Goal: Transaction & Acquisition: Subscribe to service/newsletter

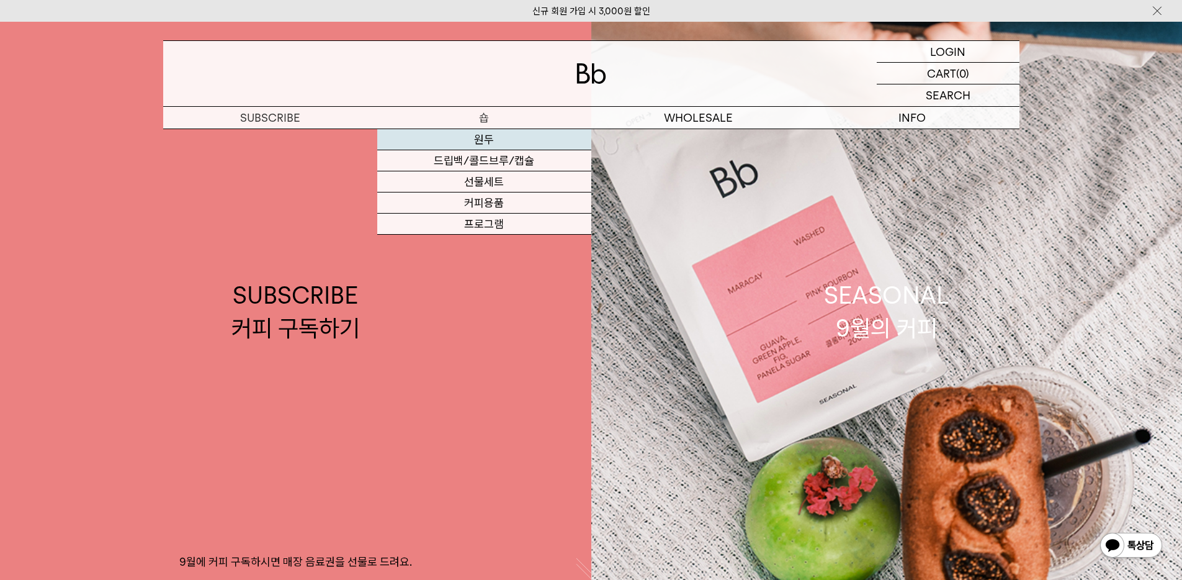
click at [494, 143] on link "원두" at bounding box center [484, 139] width 214 height 21
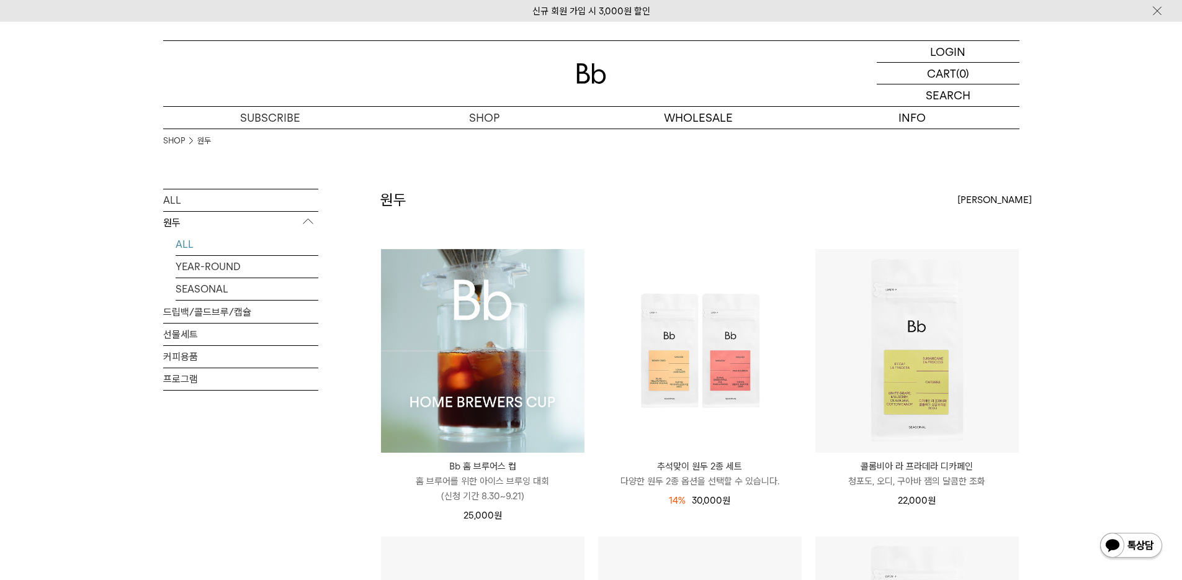
click at [482, 269] on img at bounding box center [483, 351] width 204 height 204
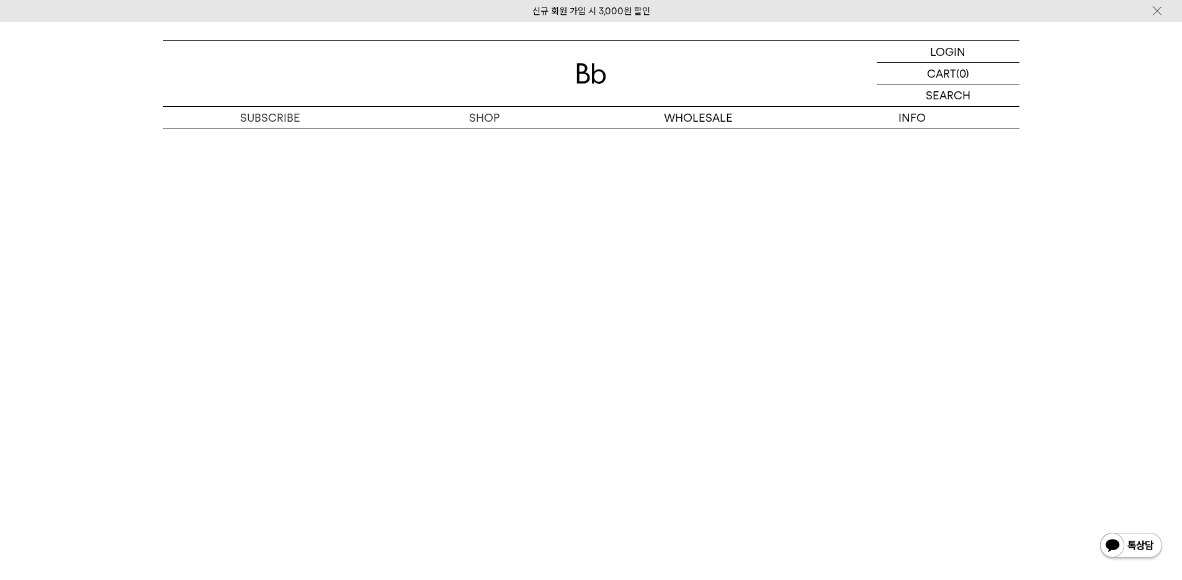
scroll to position [7233, 0]
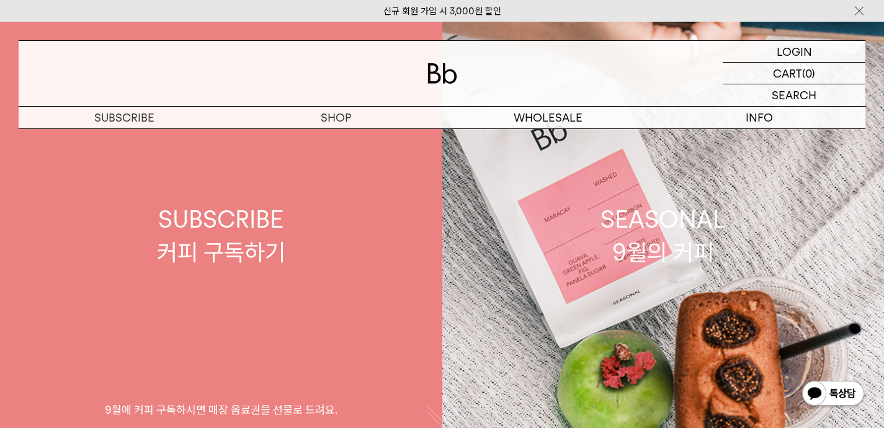
click at [271, 286] on link "SUBSCRIBE 커피 구독하기 9월에 커피 구독하시면 매장 음료권을 선물로 드려요." at bounding box center [221, 236] width 442 height 428
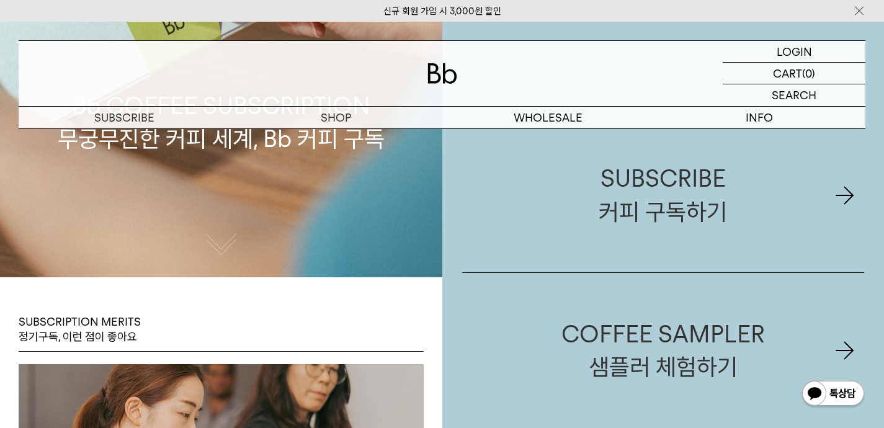
scroll to position [163, 0]
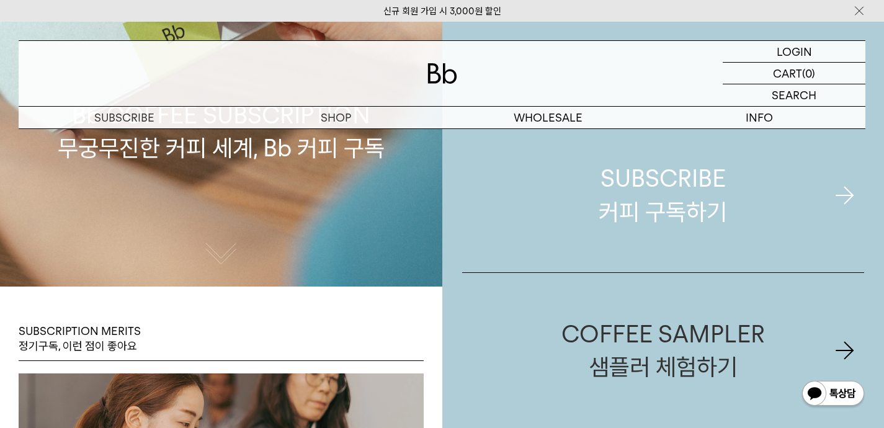
click at [627, 180] on div "SUBSCRIBE 커피 구독하기" at bounding box center [663, 195] width 128 height 66
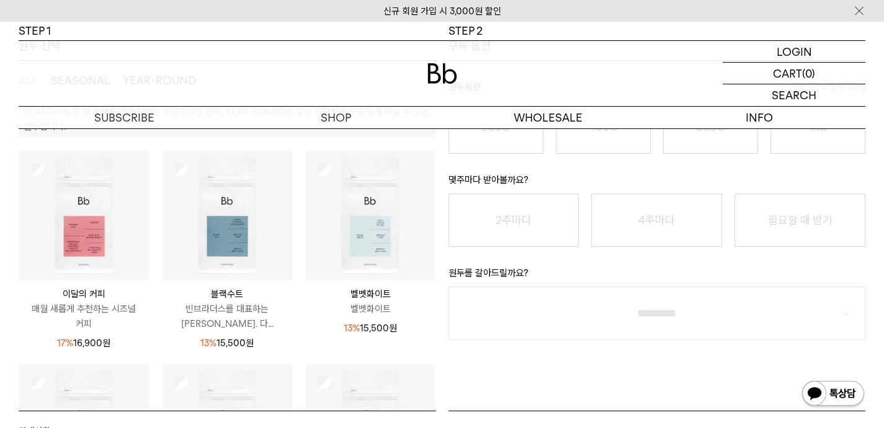
scroll to position [244, 0]
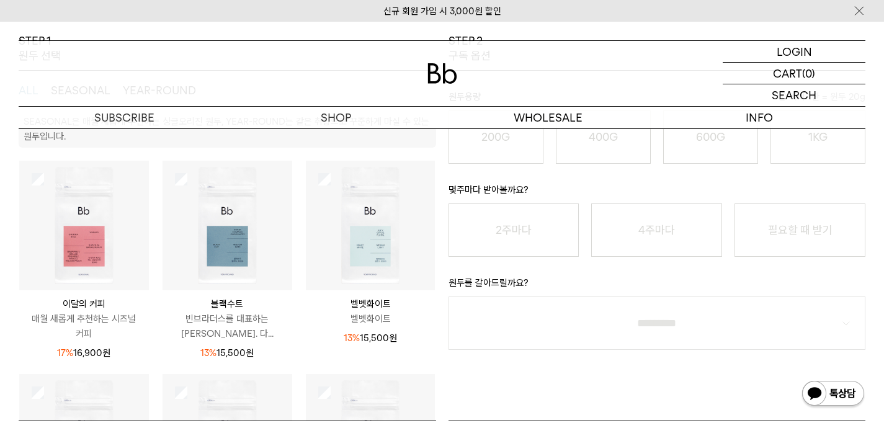
click at [65, 259] on img at bounding box center [84, 226] width 130 height 130
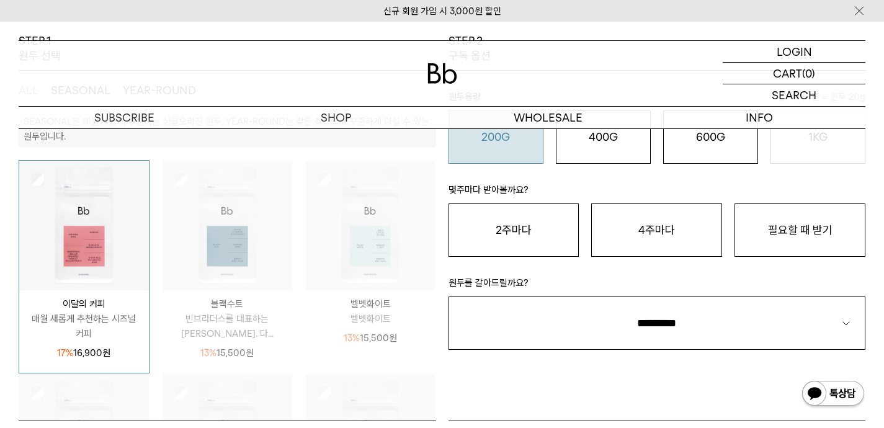
click at [468, 149] on button "200G 16,900 원" at bounding box center [496, 136] width 95 height 53
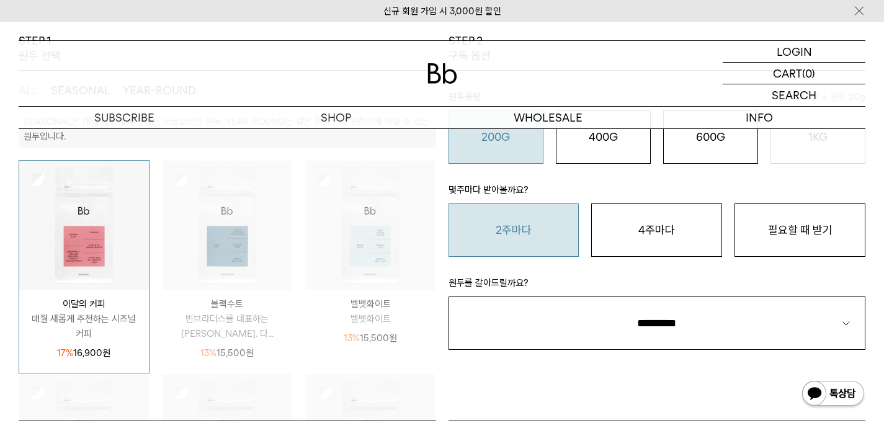
click at [563, 205] on button "2주마다" at bounding box center [514, 230] width 131 height 53
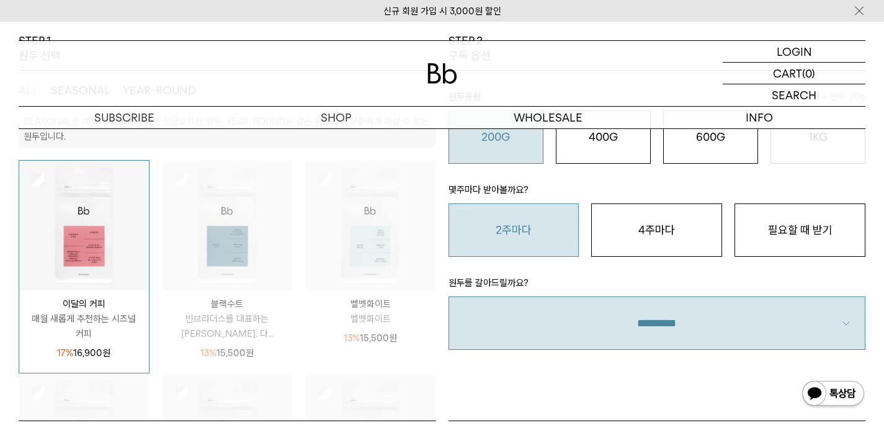
click at [596, 326] on select "**********" at bounding box center [658, 323] width 418 height 53
select select "**"
click at [449, 297] on select "**********" at bounding box center [658, 323] width 418 height 53
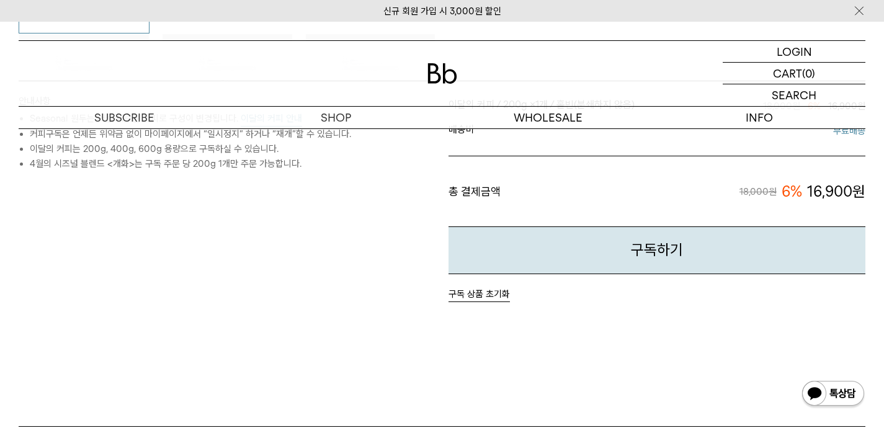
scroll to position [540, 0]
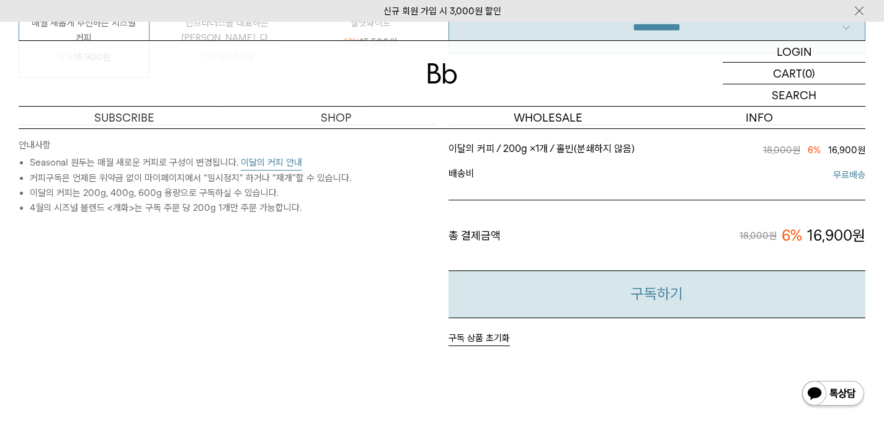
click at [576, 292] on button "구독하기" at bounding box center [658, 295] width 418 height 48
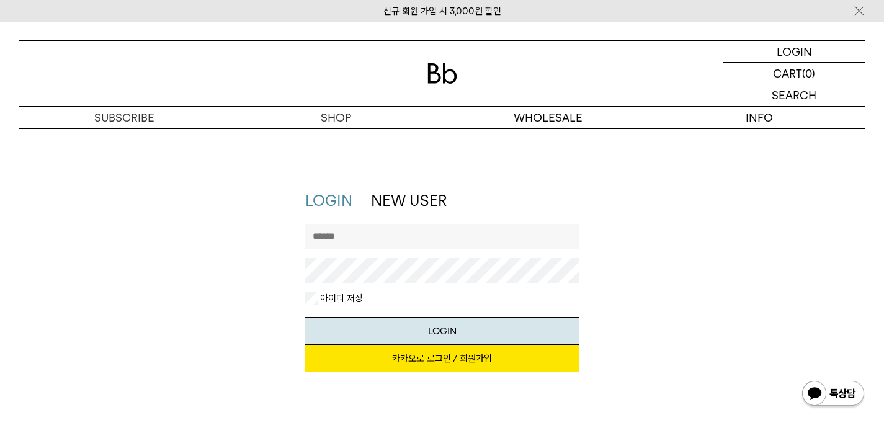
click at [441, 355] on link "카카오로 로그인 / 회원가입" at bounding box center [442, 358] width 274 height 27
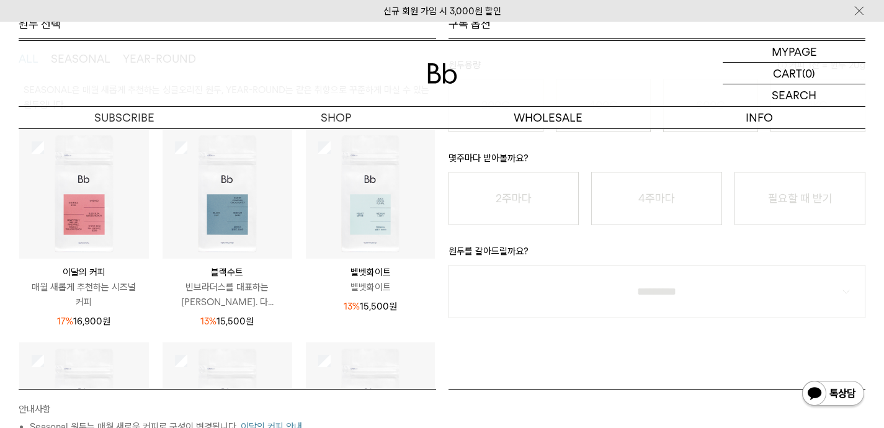
scroll to position [266, 0]
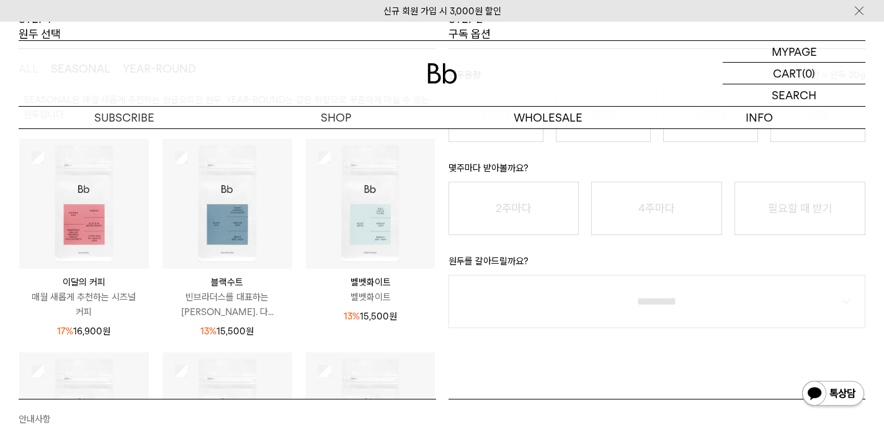
click at [99, 203] on img at bounding box center [84, 204] width 130 height 130
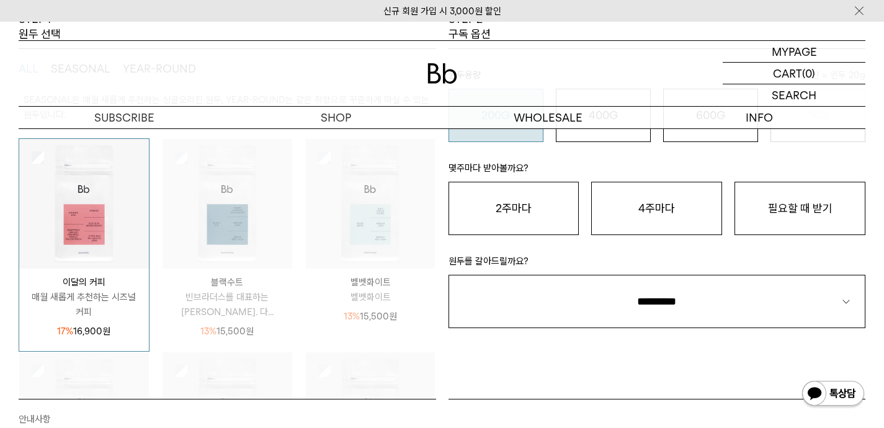
click at [498, 135] on button "200G 16,900 원" at bounding box center [496, 115] width 95 height 53
click at [634, 177] on p "몇주마다 받아볼까요?" at bounding box center [658, 171] width 418 height 21
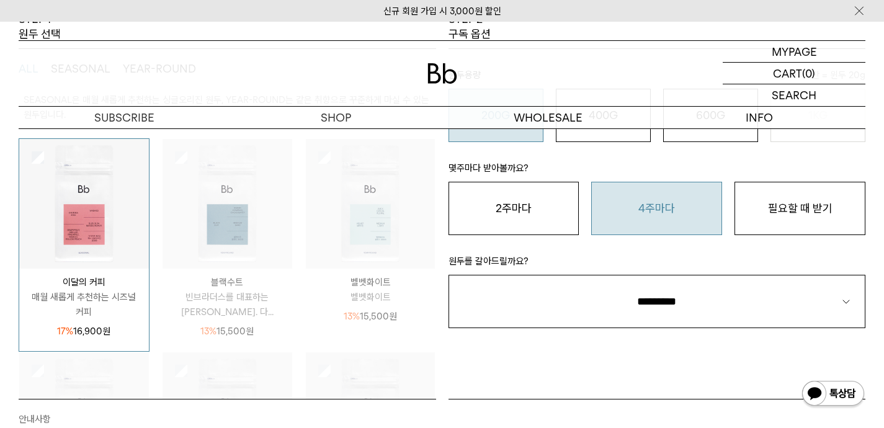
click at [643, 197] on button "4주마다" at bounding box center [656, 208] width 131 height 53
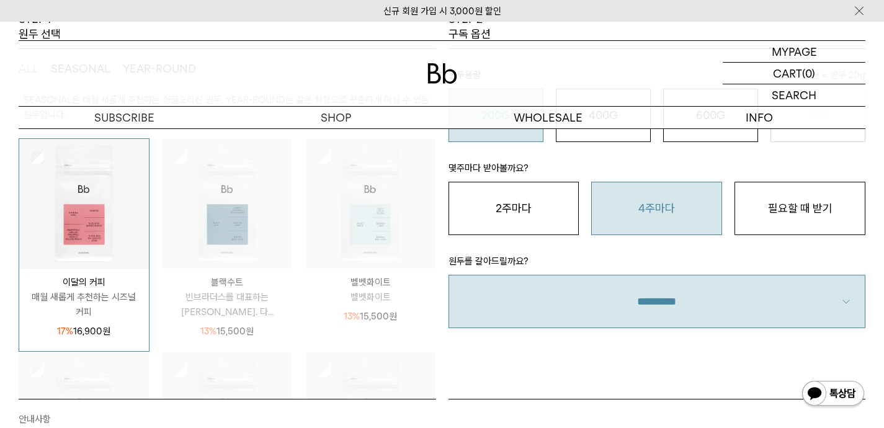
click at [666, 284] on select "**********" at bounding box center [658, 301] width 418 height 53
select select "**"
click at [449, 275] on select "**********" at bounding box center [658, 301] width 418 height 53
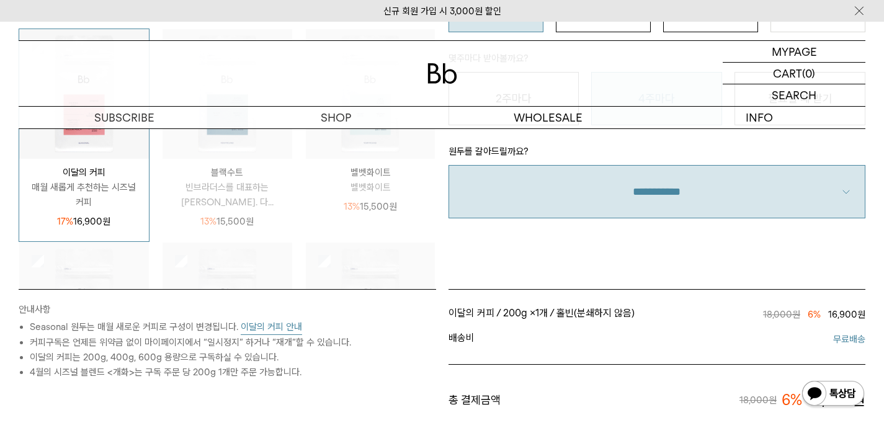
scroll to position [516, 0]
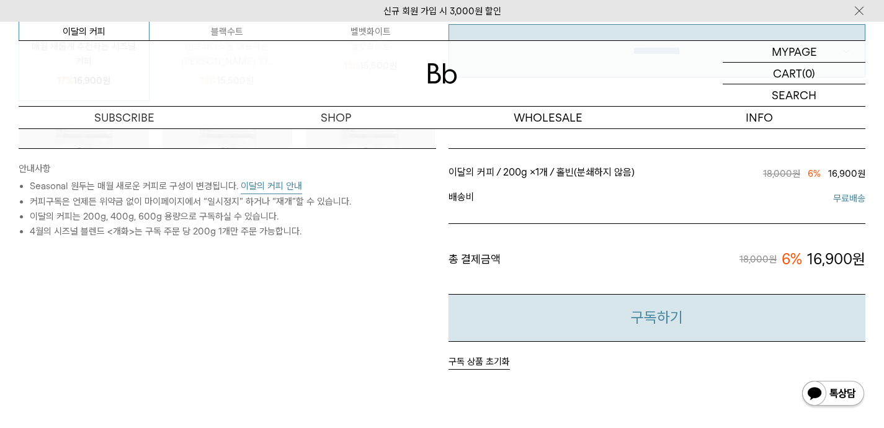
click at [755, 303] on button "구독하기" at bounding box center [658, 318] width 418 height 48
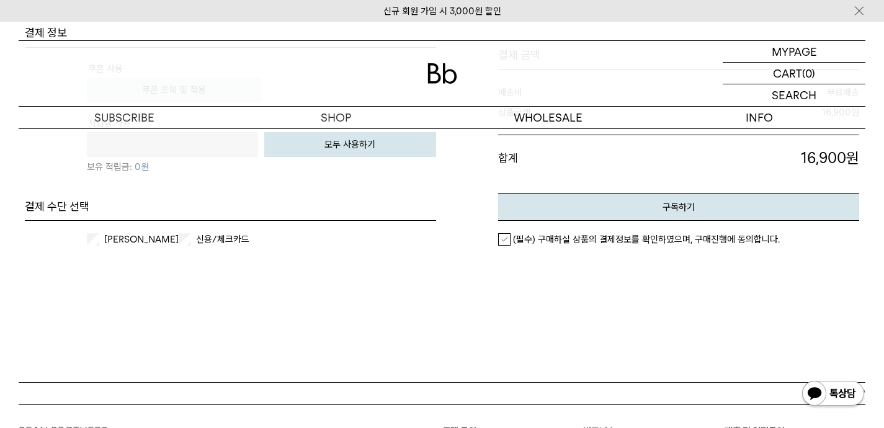
scroll to position [672, 0]
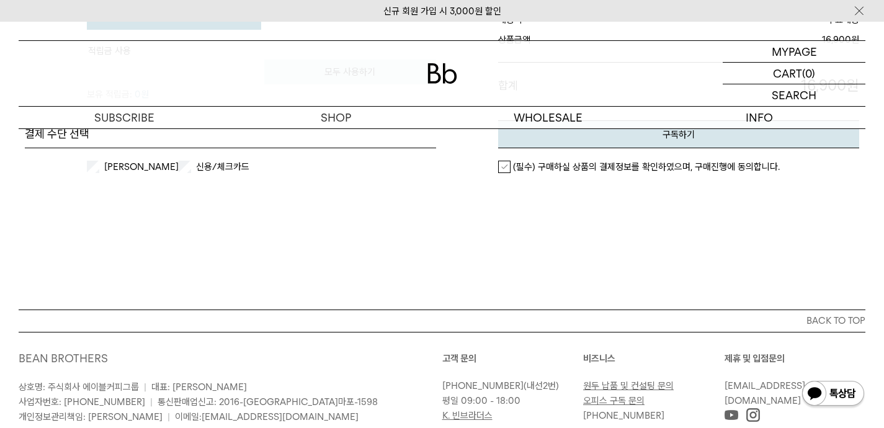
click at [117, 166] on label "[PERSON_NAME]" at bounding box center [140, 167] width 77 height 12
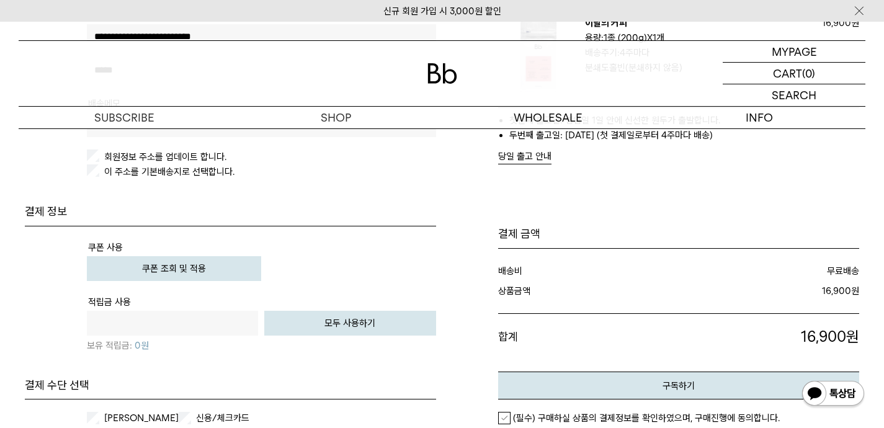
scroll to position [560, 0]
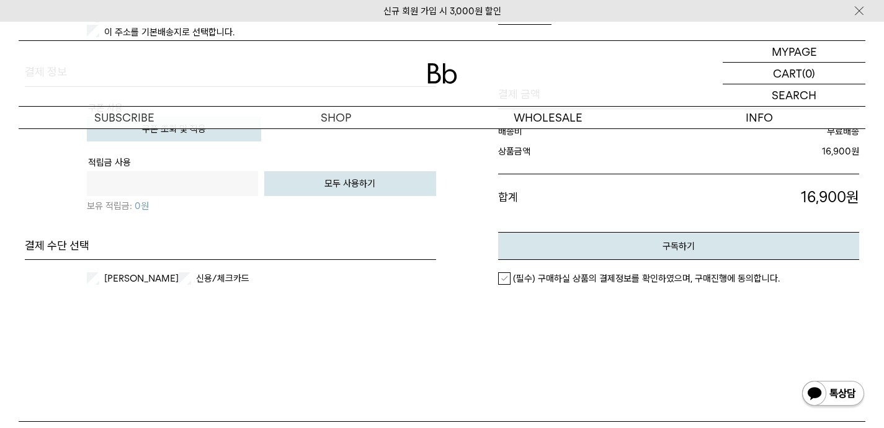
click at [619, 277] on em "(필수) 구매하실 상품의 결제정보를 확인하였으며, 구매진행에 동의합니다." at bounding box center [646, 278] width 267 height 11
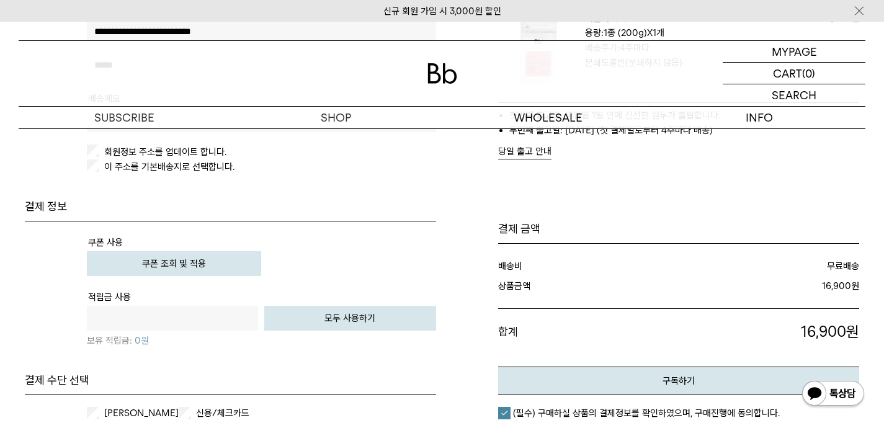
scroll to position [190, 0]
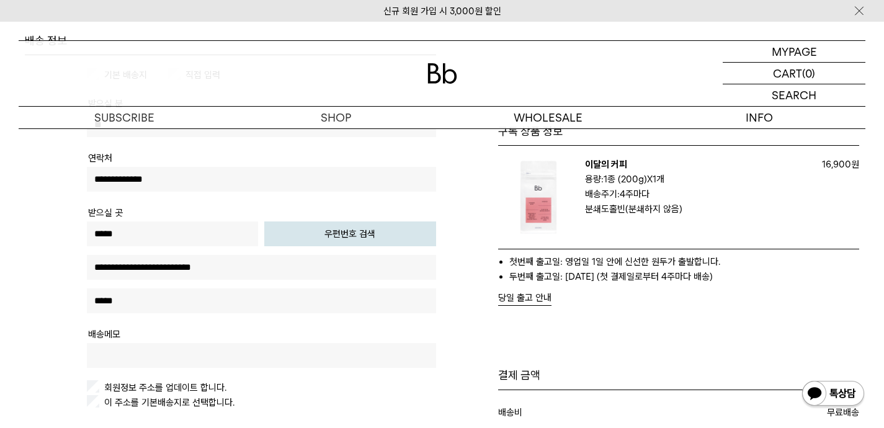
click at [532, 297] on button "당일 출고 안내" at bounding box center [524, 298] width 53 height 16
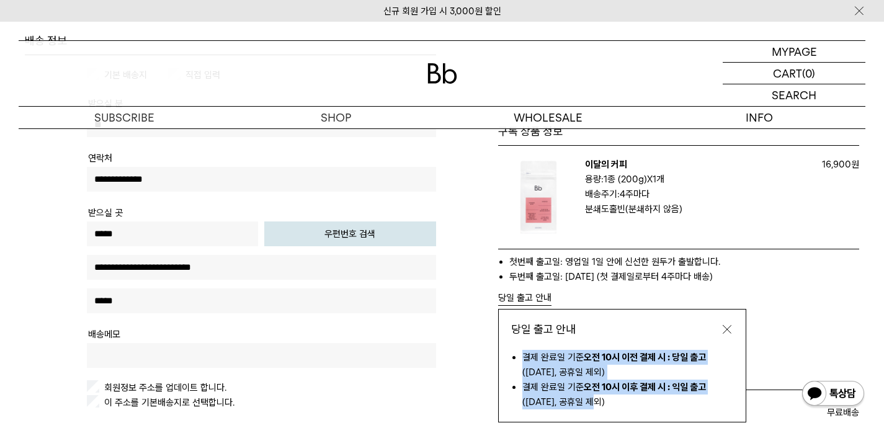
drag, startPoint x: 585, startPoint y: 346, endPoint x: 617, endPoint y: 405, distance: 66.9
click at [617, 405] on div "당일 출고 안내 결제 완료일 기준 오전 10시 이전 결제 시 : 당일 출고 ([DATE], 공휴일 제외) 결제 완료일 기준 오전 10시 이후 …" at bounding box center [622, 365] width 248 height 113
click at [617, 402] on li "결제 완료일 기준 오전 10시 이후 결제 시 : 익일 출고 (토요일, 공휴일 제외)" at bounding box center [628, 395] width 211 height 30
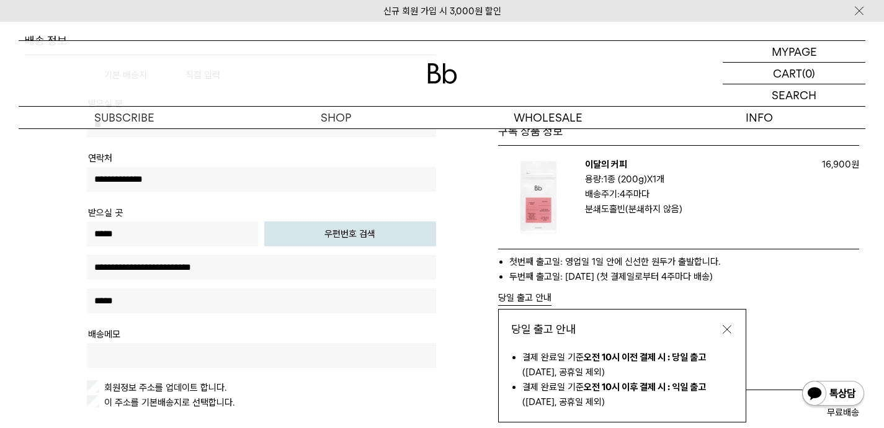
click at [729, 330] on button "button" at bounding box center [727, 329] width 12 height 12
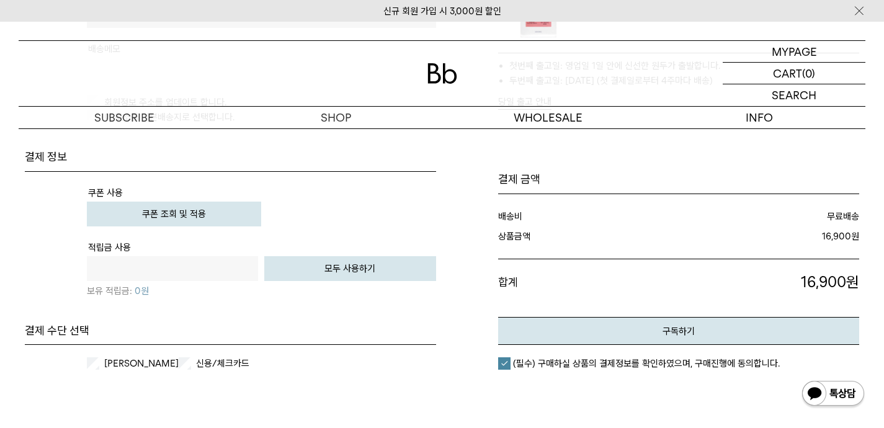
scroll to position [649, 0]
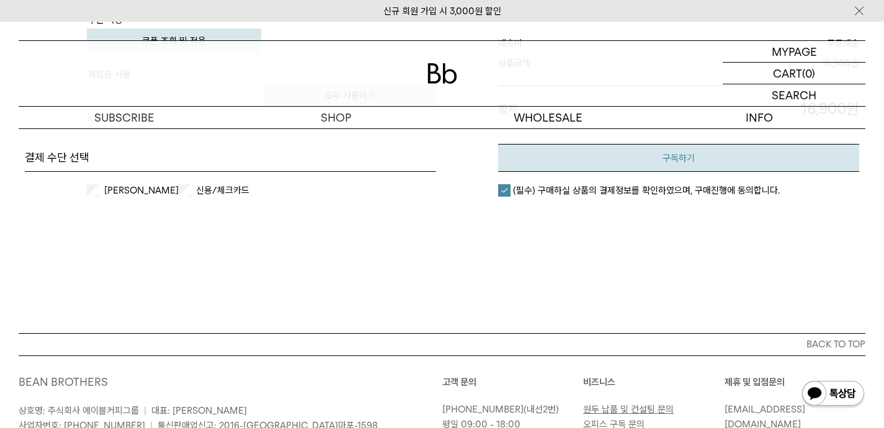
click at [575, 151] on button "구독하기" at bounding box center [679, 158] width 362 height 28
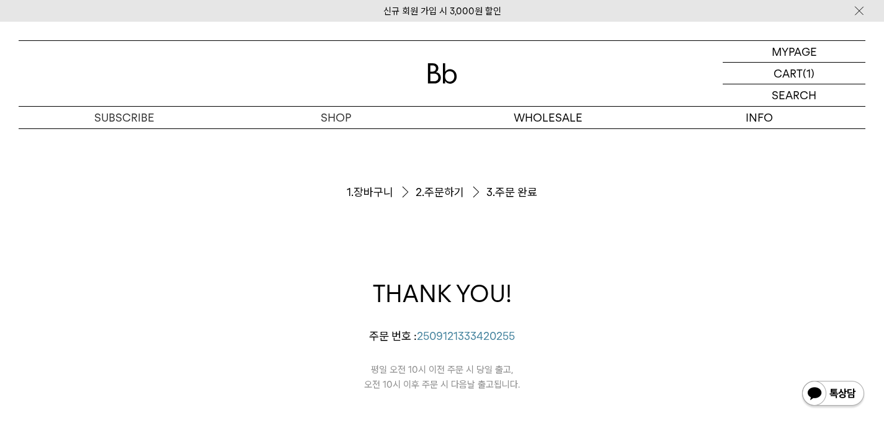
scroll to position [171, 0]
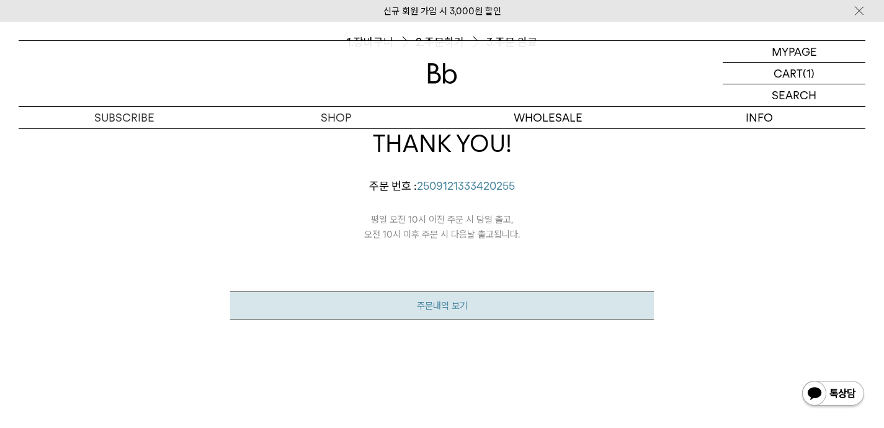
click at [572, 305] on link "주문내역 보기" at bounding box center [442, 306] width 424 height 28
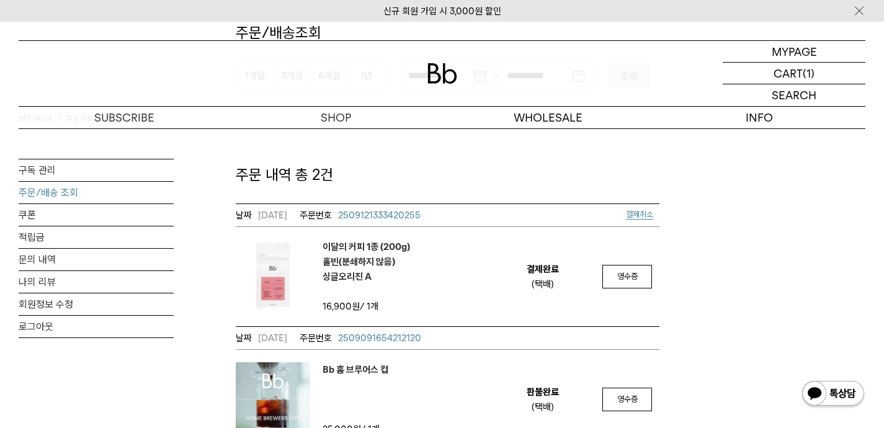
scroll to position [169, 0]
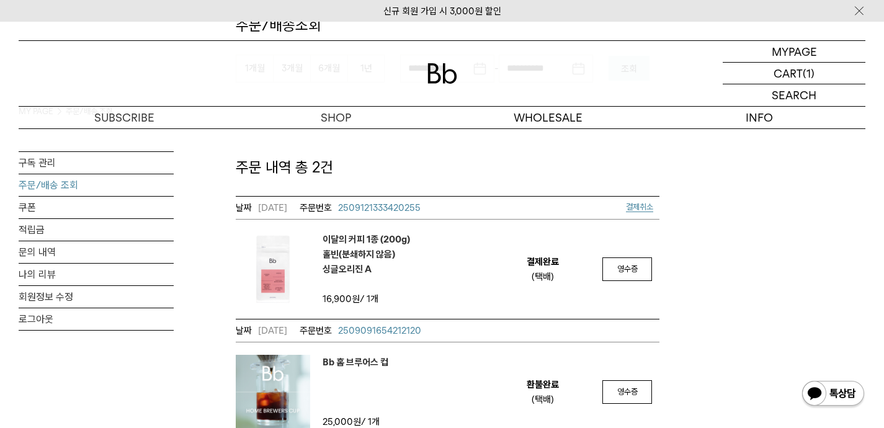
click at [645, 213] on span "결제취소" at bounding box center [643, 208] width 34 height 16
click at [644, 207] on span "결제취소" at bounding box center [639, 206] width 27 height 9
click at [630, 208] on span "결제취소" at bounding box center [639, 206] width 27 height 9
click at [72, 159] on link "구독 관리" at bounding box center [96, 163] width 155 height 22
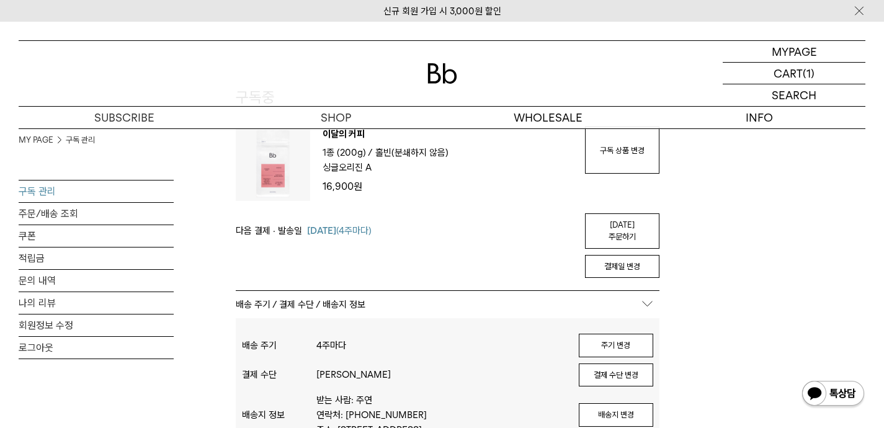
scroll to position [131, 0]
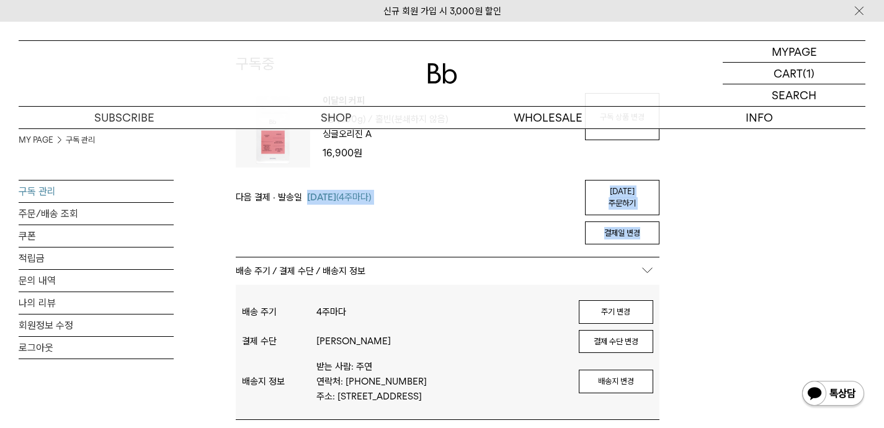
drag, startPoint x: 404, startPoint y: 249, endPoint x: 430, endPoint y: 179, distance: 74.2
click at [430, 179] on div "구독 번호 : 55490 인포 번호 : 27662 주문 번호 : 2509121335043323 다음 출고일 및 구독 주기 10월 12일 - 4…" at bounding box center [448, 379] width 424 height 572
click at [430, 180] on div "다음 결제 · 발송일 10월 12일 (4주마다) 오늘 주문하기" at bounding box center [448, 197] width 424 height 35
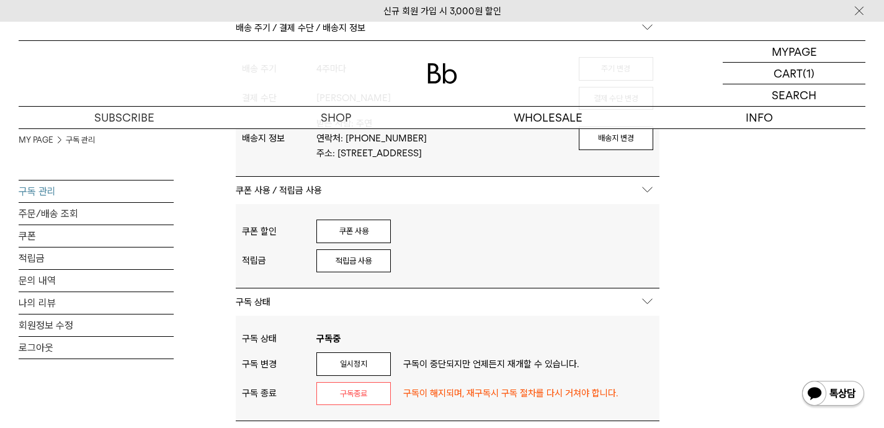
scroll to position [399, 0]
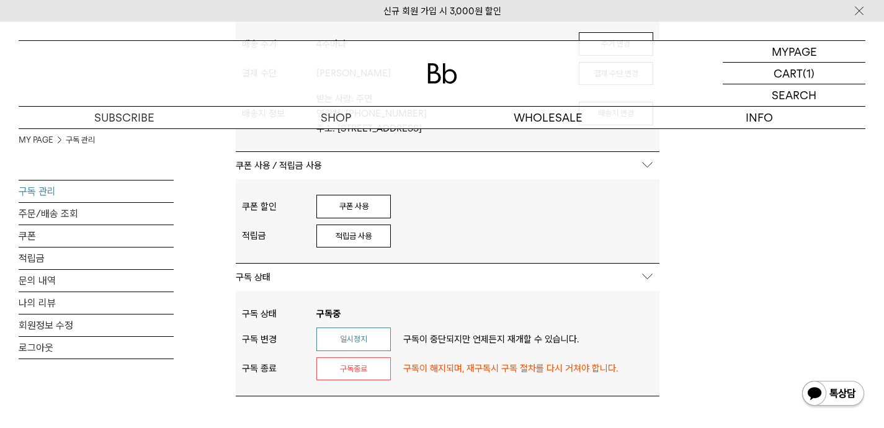
click at [353, 328] on button "일시정지" at bounding box center [354, 340] width 74 height 24
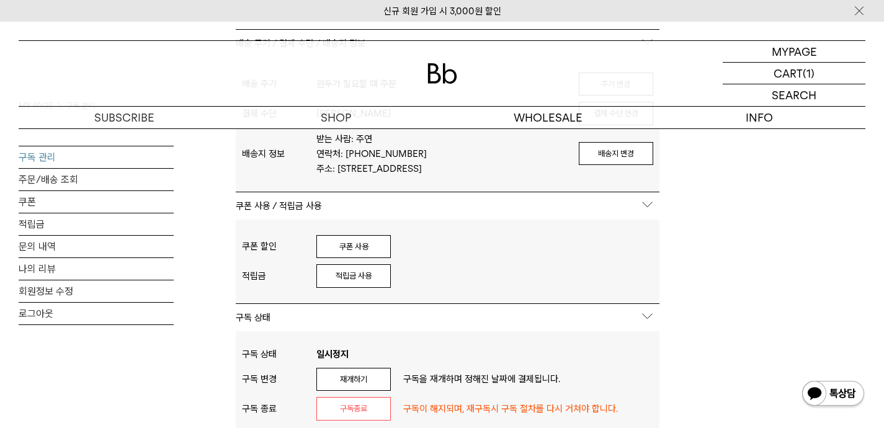
scroll to position [543, 0]
drag, startPoint x: 612, startPoint y: 381, endPoint x: 412, endPoint y: 389, distance: 200.0
click at [412, 389] on div "재개하기 구독을 재개하며 정해진 날짜에 결제됩니다." at bounding box center [485, 379] width 337 height 24
drag, startPoint x: 416, startPoint y: 377, endPoint x: 683, endPoint y: 373, distance: 266.9
click at [683, 373] on div "MY PAGE 구독 관리 구독 관리 주문/배송 조회 쿠폰 적립금 문의 내역 나의 리뷰 회원정보 수정 로그아웃 구독중 구독 정보가 없습니다. 일…" at bounding box center [442, 10] width 847 height 851
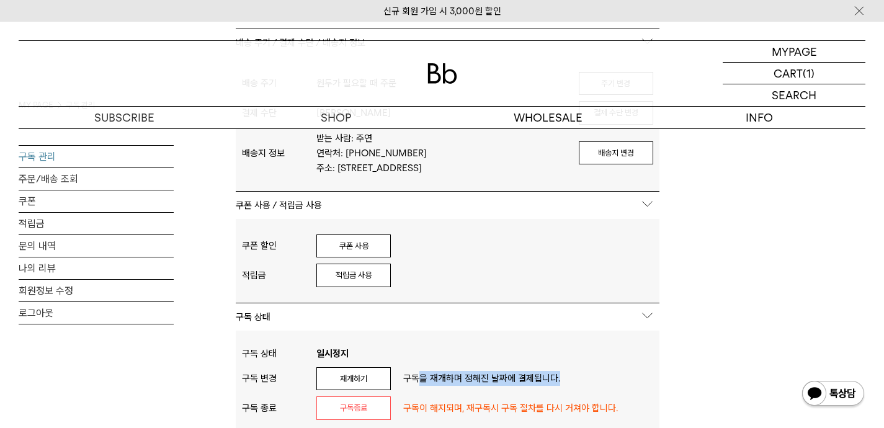
click at [683, 373] on div "MY PAGE 구독 관리 구독 관리 주문/배송 조회 쿠폰 적립금 문의 내역 나의 리뷰 회원정보 수정 로그아웃 구독중 구독 정보가 없습니다. 일…" at bounding box center [442, 10] width 847 height 851
click at [737, 365] on div "MY PAGE 구독 관리 구독 관리 주문/배송 조회 쿠폰 적립금 문의 내역 나의 리뷰 회원정보 수정 로그아웃 구독중 구독 정보가 없습니다. 일…" at bounding box center [442, 10] width 847 height 851
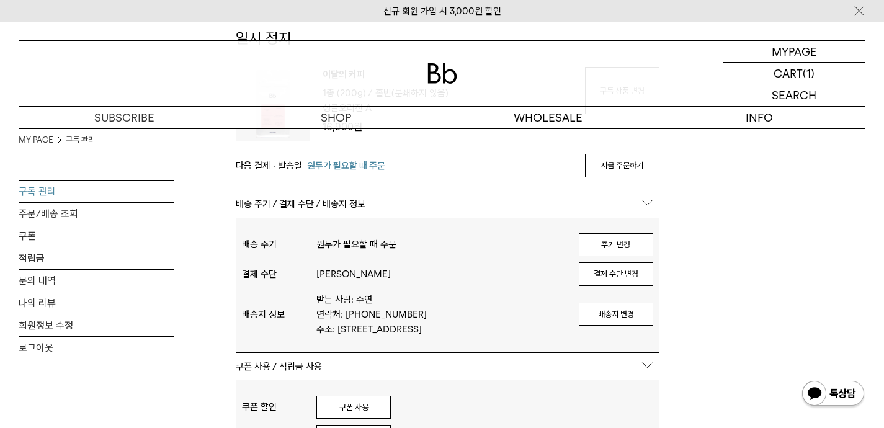
scroll to position [388, 0]
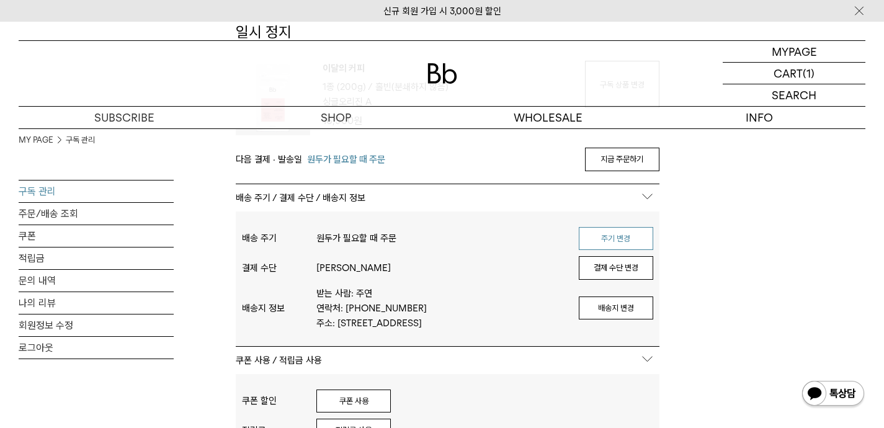
click at [611, 240] on button "주기 변경" at bounding box center [616, 239] width 74 height 24
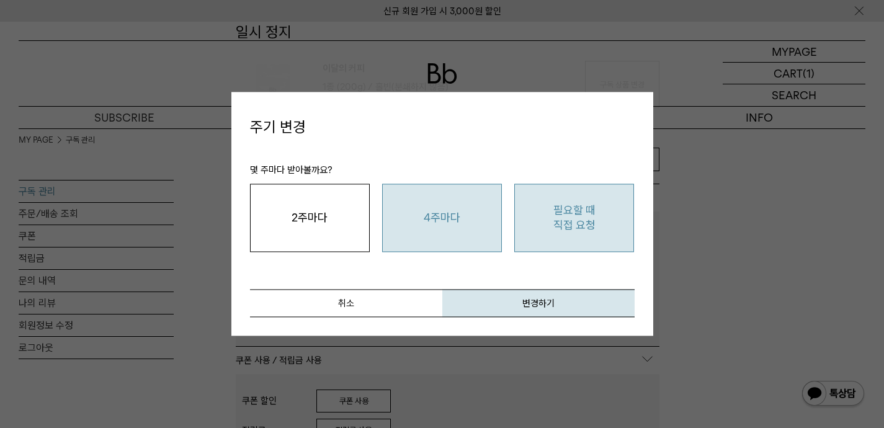
click at [570, 225] on button "필요할 때 직접 요청" at bounding box center [574, 218] width 120 height 69
click at [432, 226] on button "4주마다" at bounding box center [442, 218] width 120 height 69
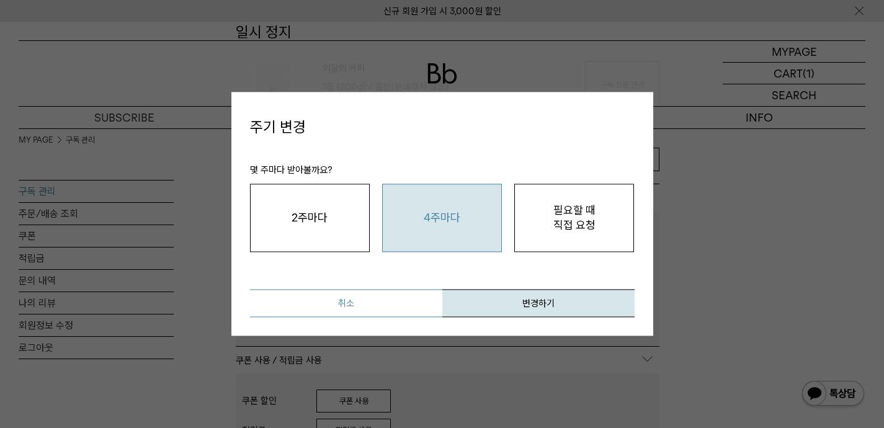
click at [355, 300] on button "취소" at bounding box center [346, 304] width 192 height 28
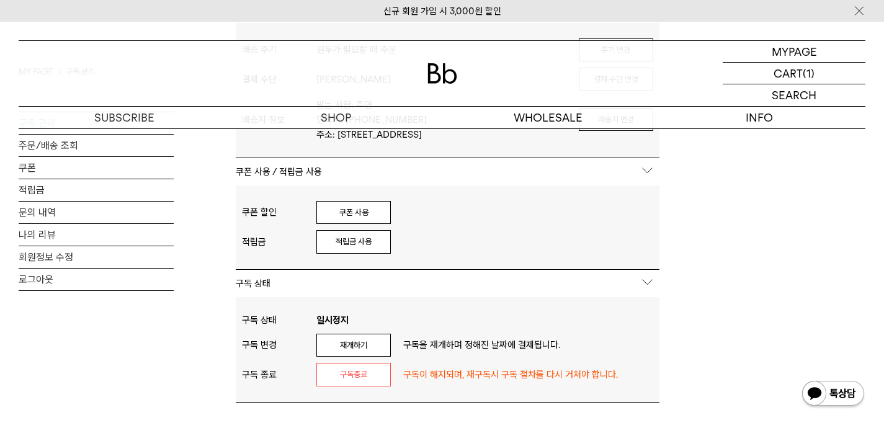
scroll to position [577, 0]
click at [362, 236] on button "적립금 사용" at bounding box center [354, 242] width 74 height 24
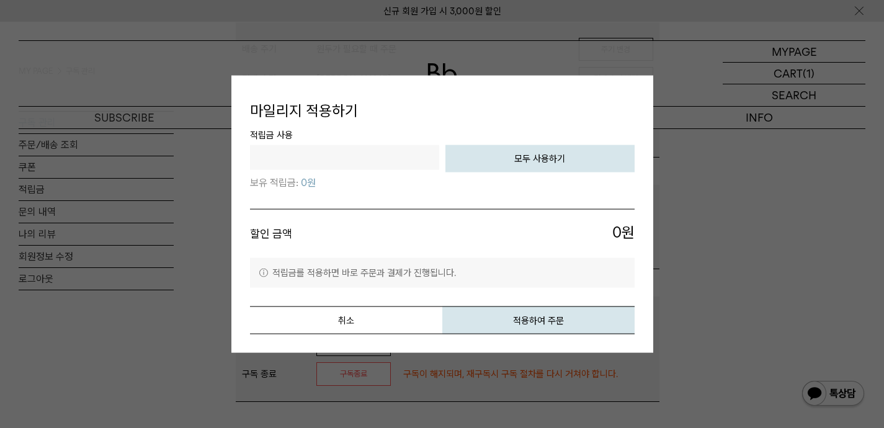
click at [397, 302] on div "적립금 사용 전액 사용하기 모두 사용하기 보유 적립금: 0원 할인 금액 0 원 취소" at bounding box center [442, 230] width 385 height 207
click at [393, 321] on button "취소" at bounding box center [346, 320] width 192 height 28
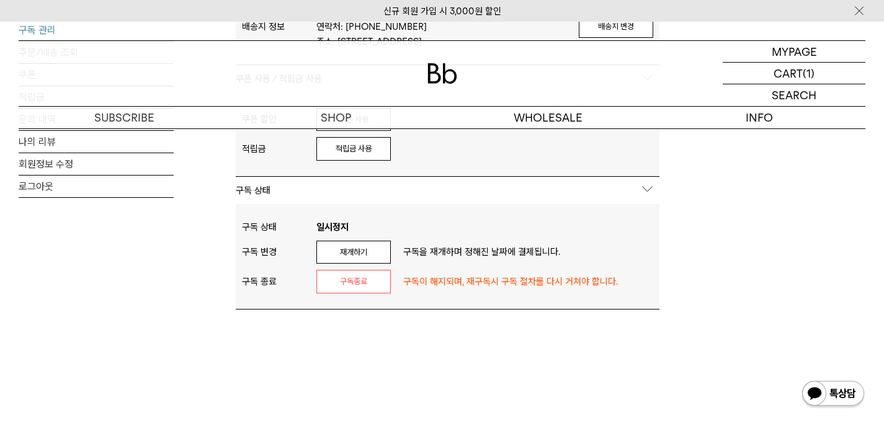
scroll to position [674, 0]
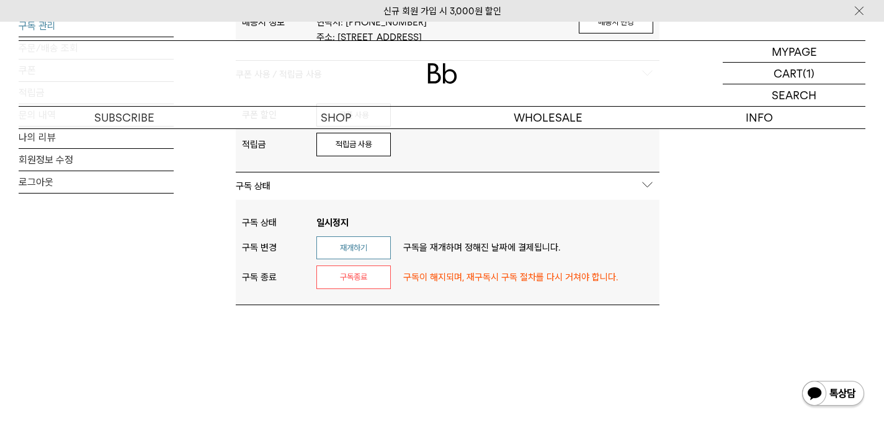
click at [367, 249] on button "재개하기" at bounding box center [354, 248] width 74 height 24
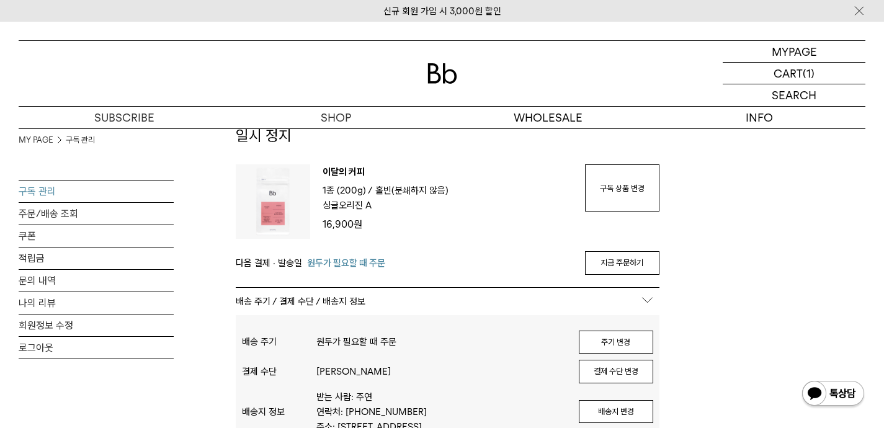
scroll to position [297, 0]
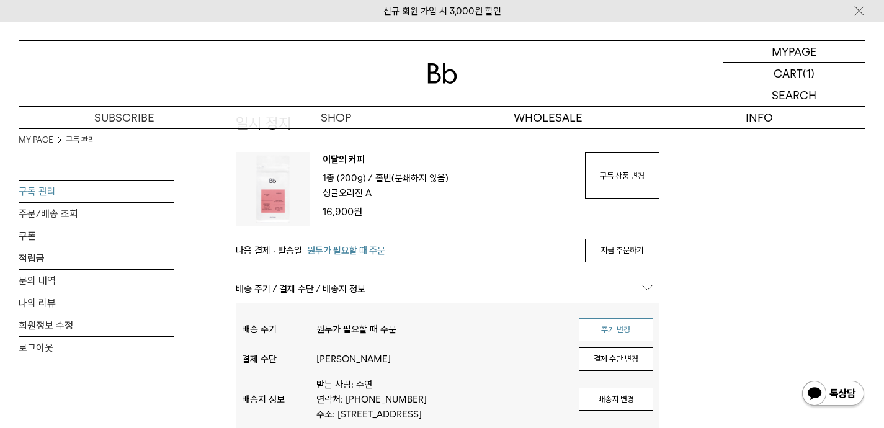
click at [599, 329] on button "주기 변경" at bounding box center [616, 330] width 74 height 24
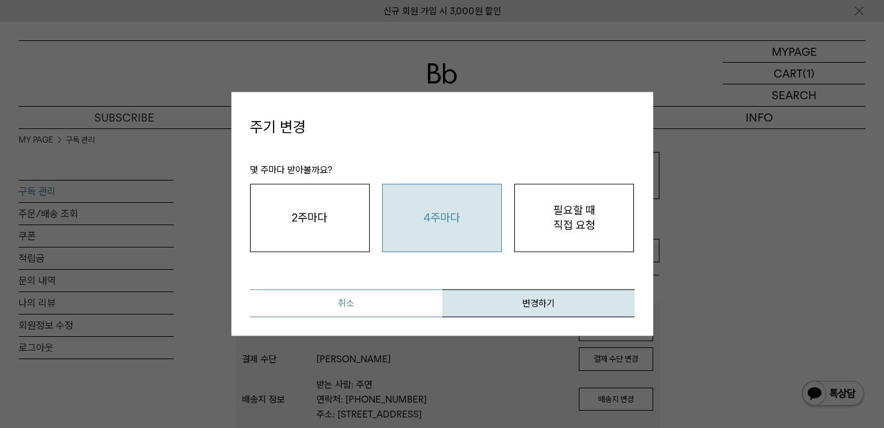
click at [387, 298] on button "취소" at bounding box center [346, 304] width 192 height 28
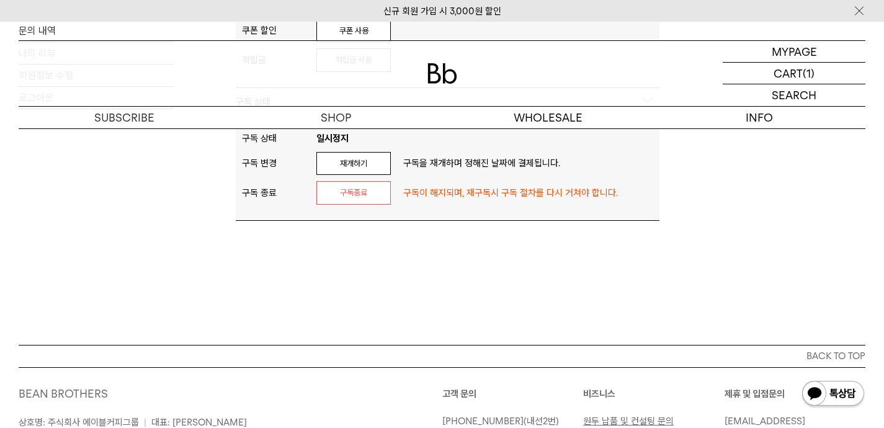
scroll to position [758, 0]
click at [352, 173] on button "재개하기" at bounding box center [354, 165] width 74 height 24
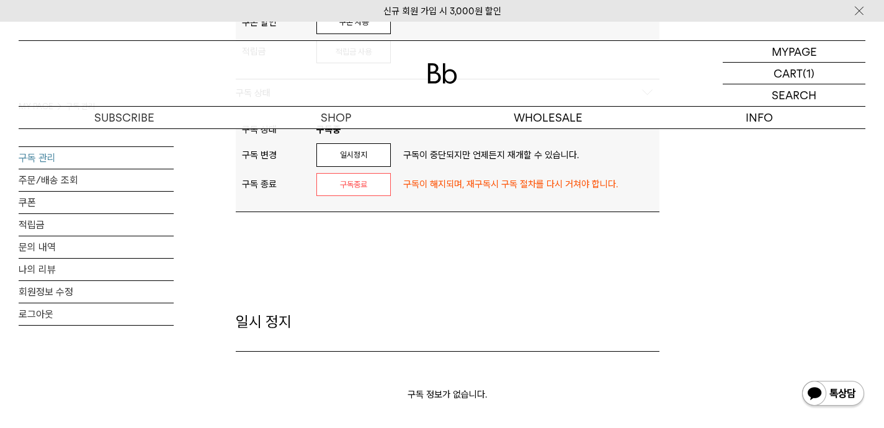
scroll to position [586, 0]
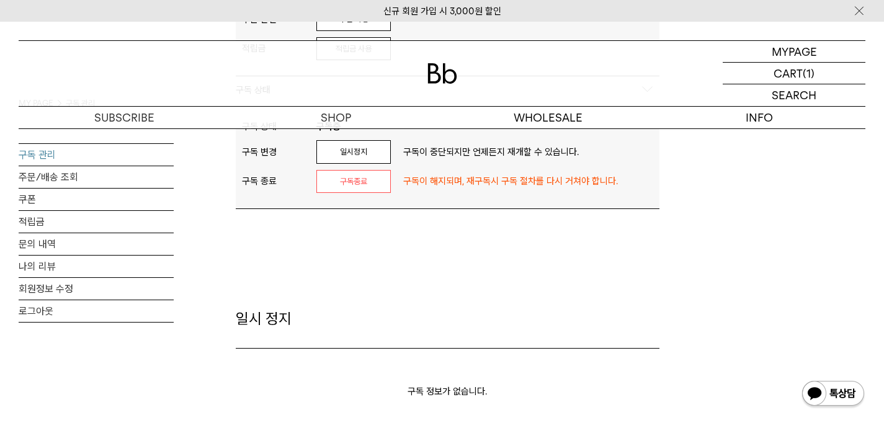
click at [449, 104] on div at bounding box center [442, 73] width 847 height 65
click at [442, 81] on img at bounding box center [443, 73] width 30 height 20
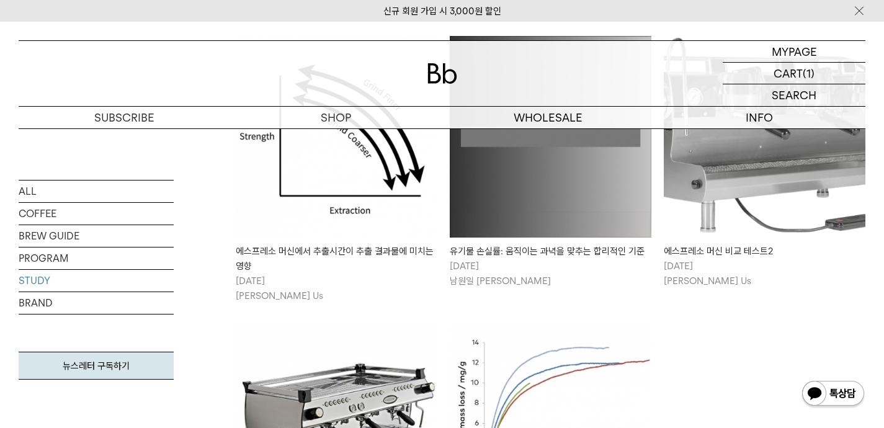
scroll to position [274, 0]
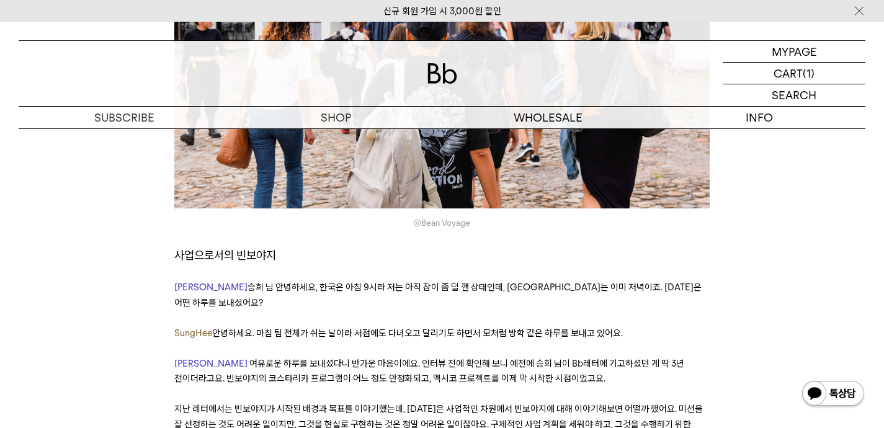
scroll to position [1007, 0]
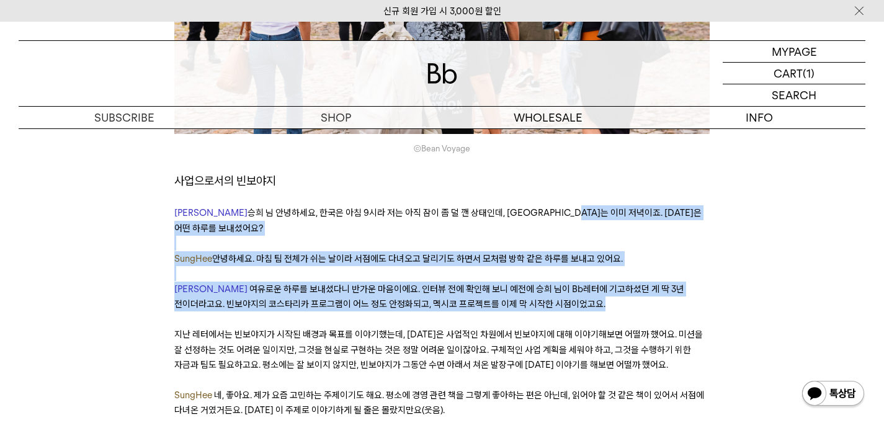
drag, startPoint x: 541, startPoint y: 166, endPoint x: 676, endPoint y: 261, distance: 165.8
click at [676, 312] on p at bounding box center [442, 319] width 536 height 15
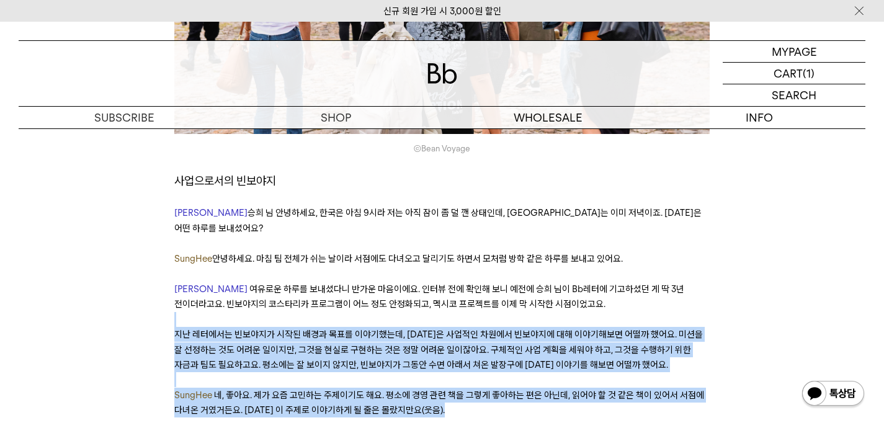
drag, startPoint x: 699, startPoint y: 246, endPoint x: 663, endPoint y: 356, distance: 115.6
click at [663, 388] on p "SungHee 네, 좋아요. 제가 요즘 고민하는 주제이기도 해요. 평소에 경영 관련 책을 그렇게 좋아하는 편은 아닌데, 읽어야 할 것 같은 책…" at bounding box center [442, 403] width 536 height 30
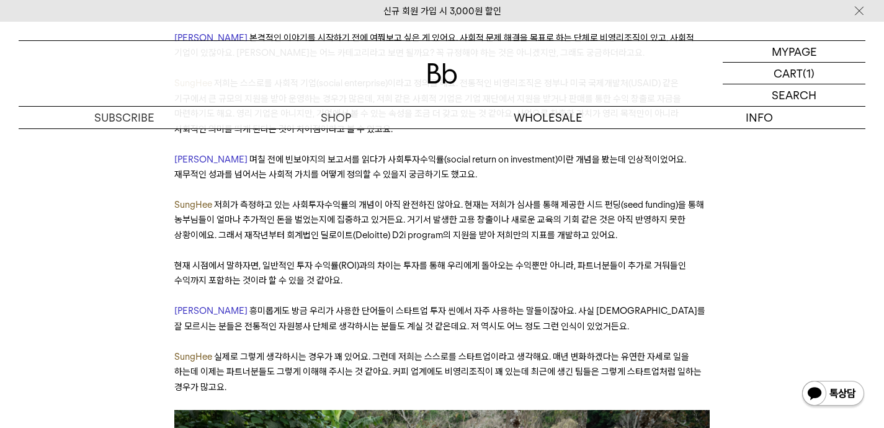
scroll to position [2176, 0]
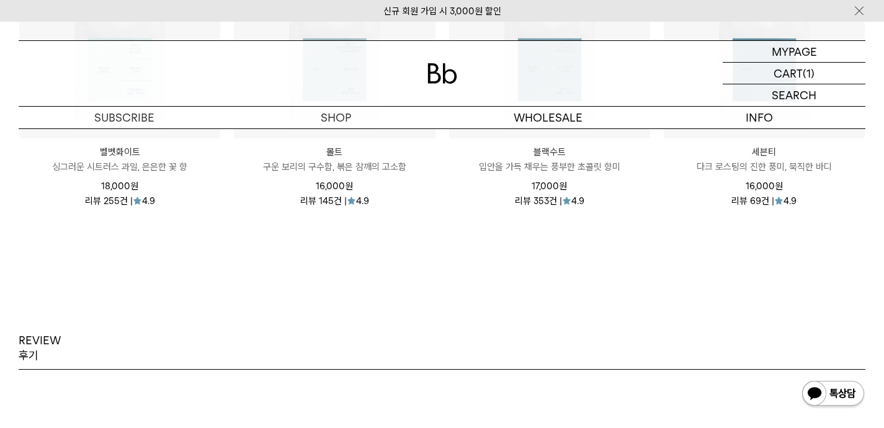
scroll to position [1647, 0]
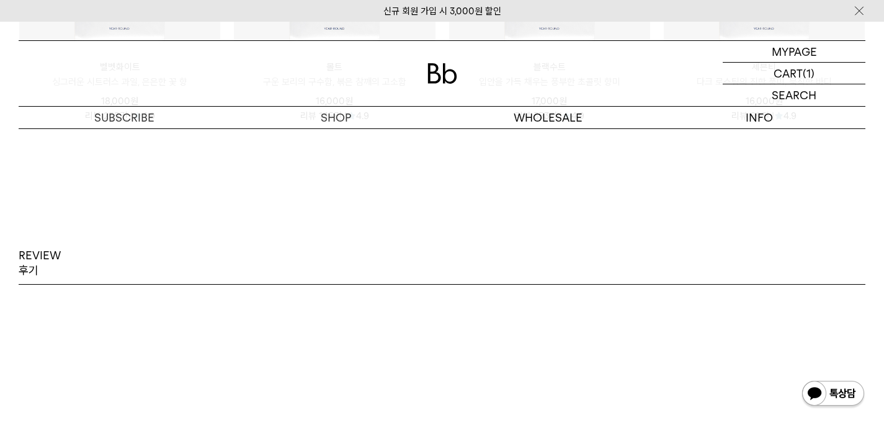
click at [433, 63] on img at bounding box center [443, 73] width 30 height 20
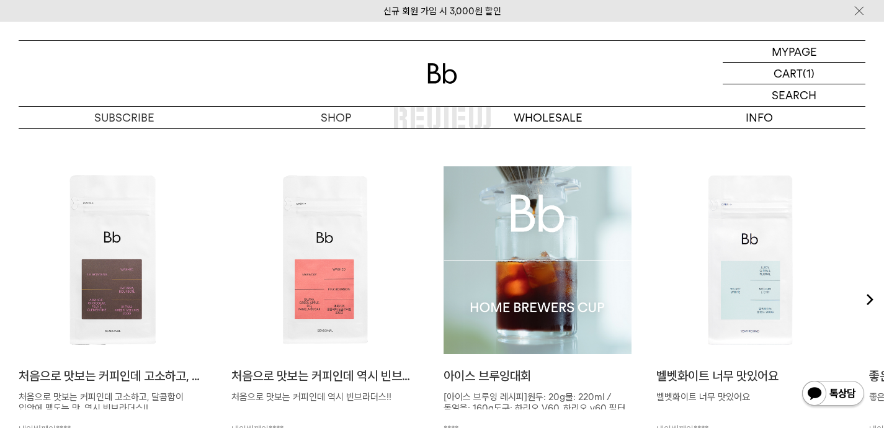
scroll to position [3066, 0]
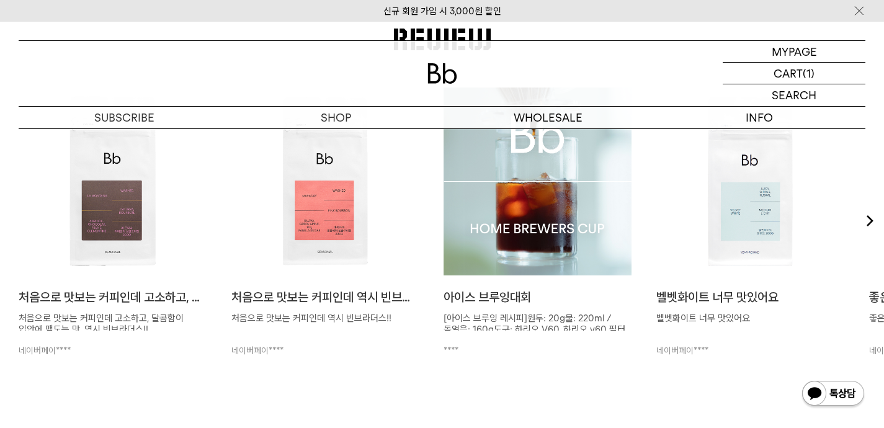
click at [580, 228] on img at bounding box center [538, 182] width 188 height 188
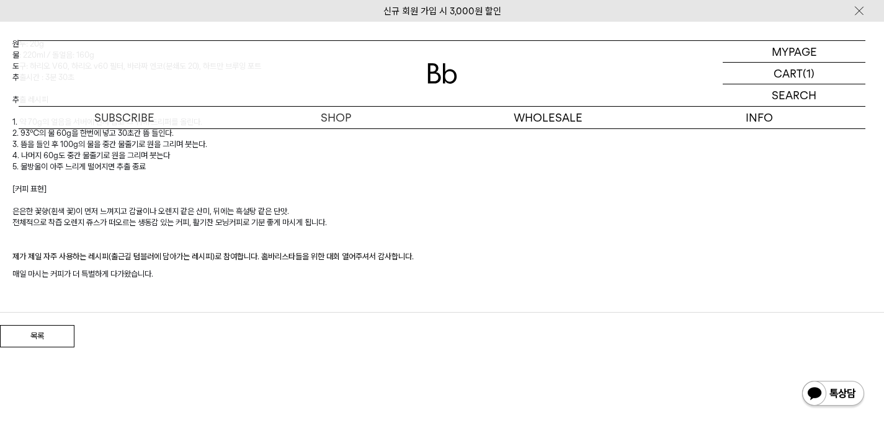
scroll to position [348, 0]
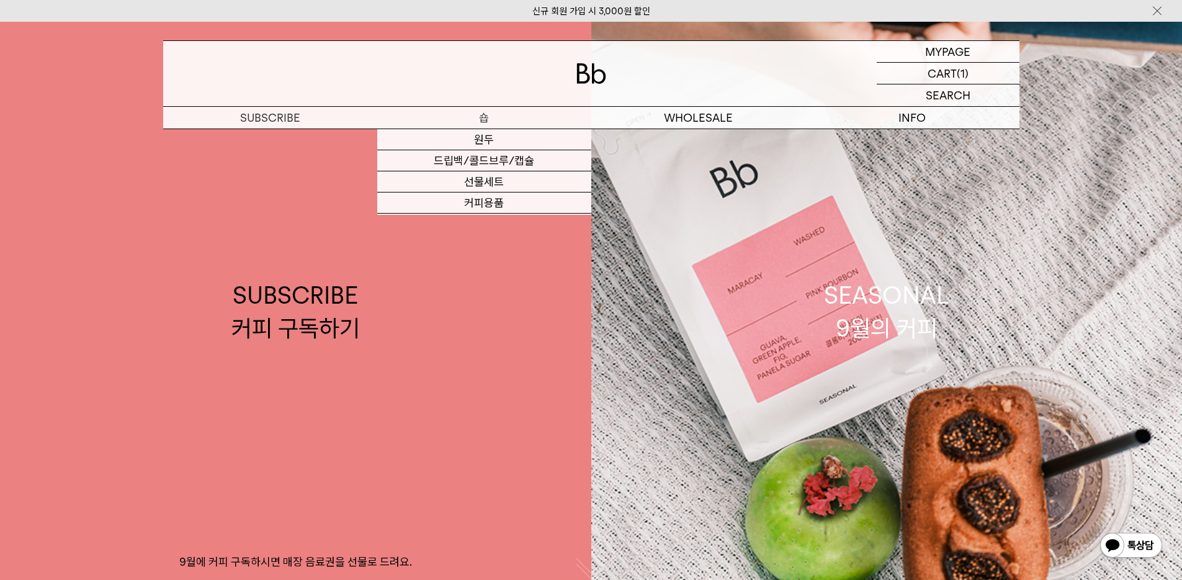
click at [498, 111] on p "숍" at bounding box center [484, 118] width 214 height 22
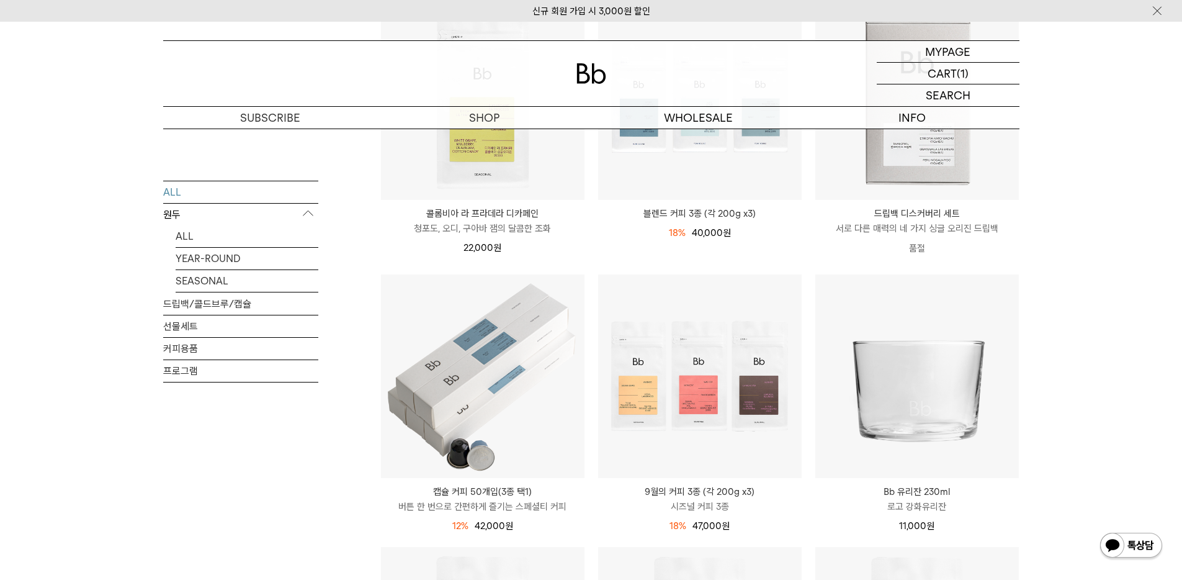
scroll to position [505, 0]
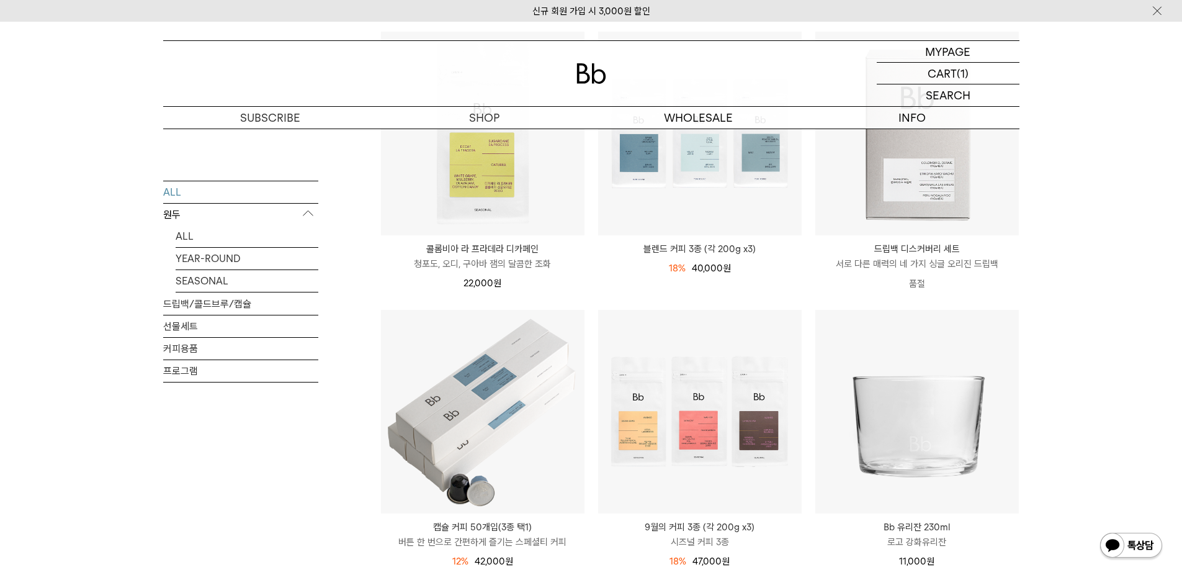
click at [591, 88] on div at bounding box center [591, 73] width 856 height 65
click at [572, 68] on div at bounding box center [591, 73] width 856 height 65
click at [588, 77] on img at bounding box center [592, 73] width 30 height 20
